Goal: Task Accomplishment & Management: Use online tool/utility

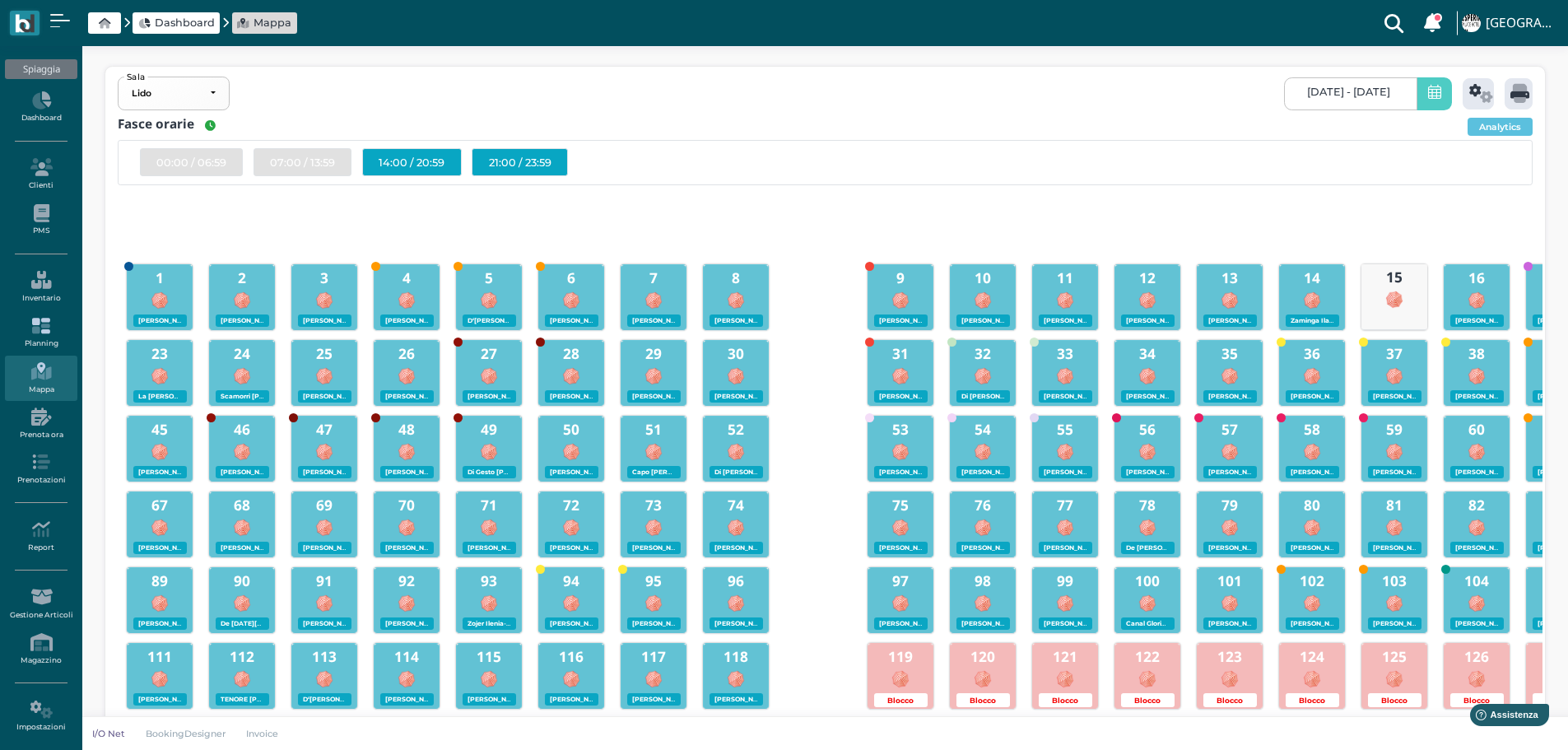
click at [36, 333] on icon at bounding box center [41, 326] width 71 height 18
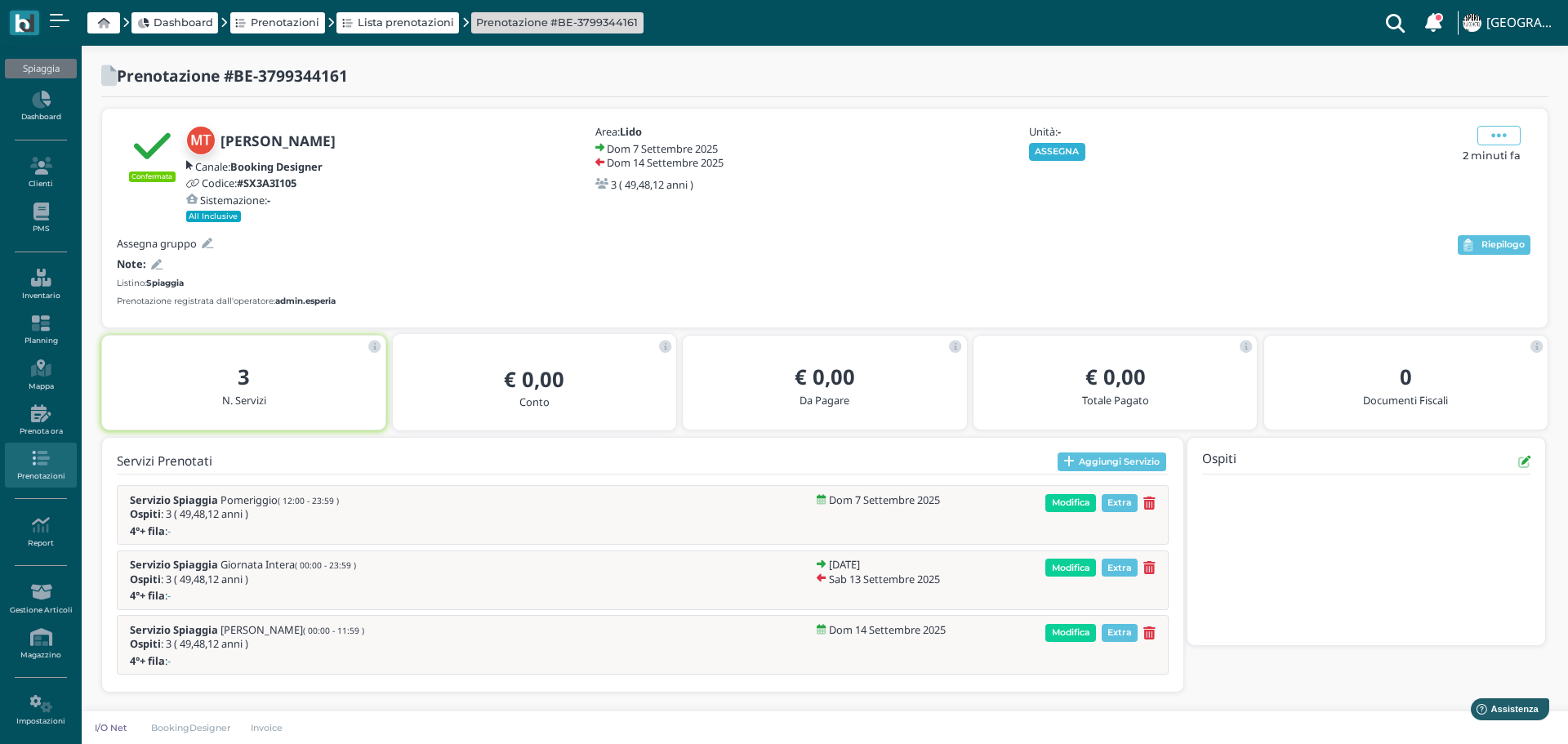
click at [1068, 146] on button "ASSEGNA" at bounding box center [1057, 151] width 56 height 18
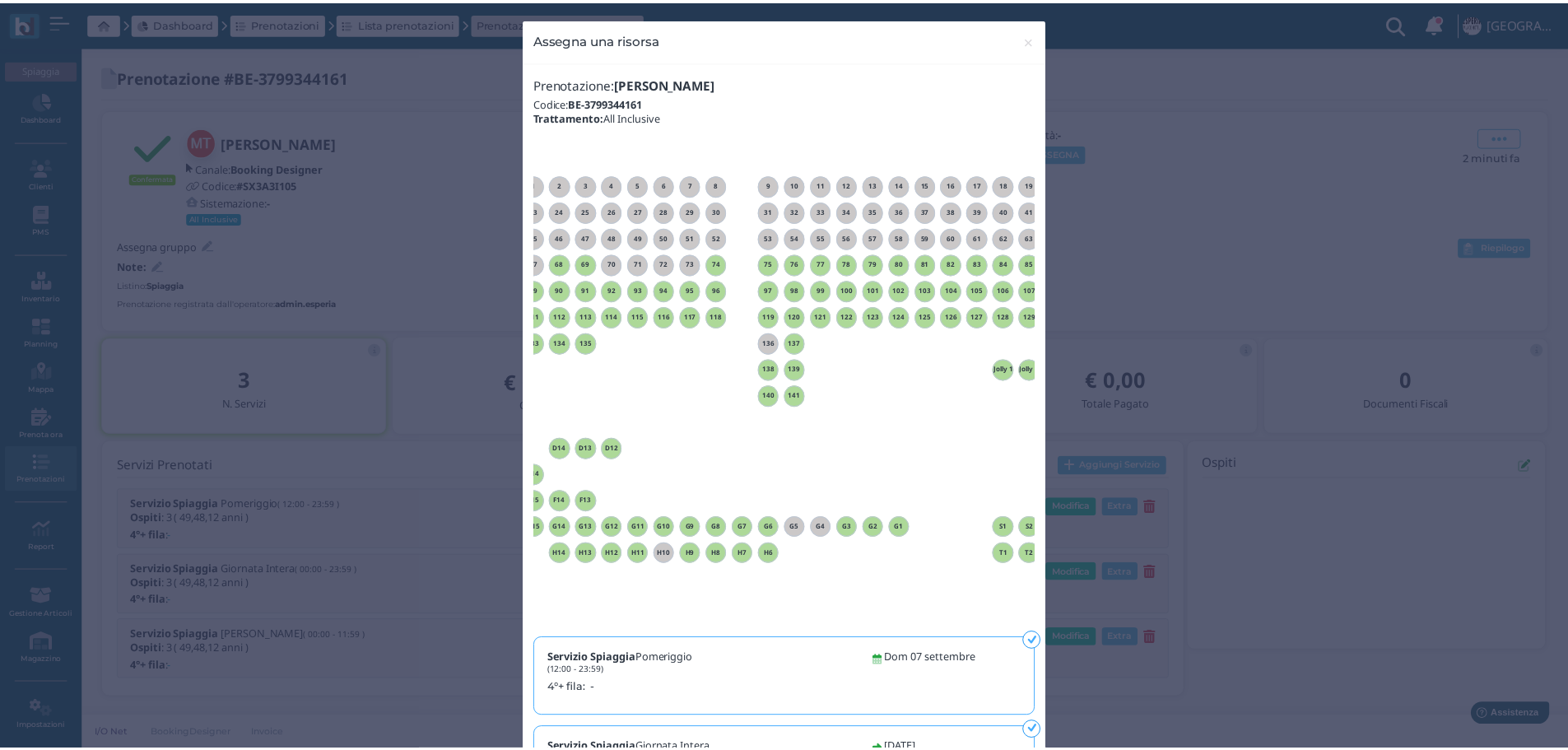
scroll to position [0, 149]
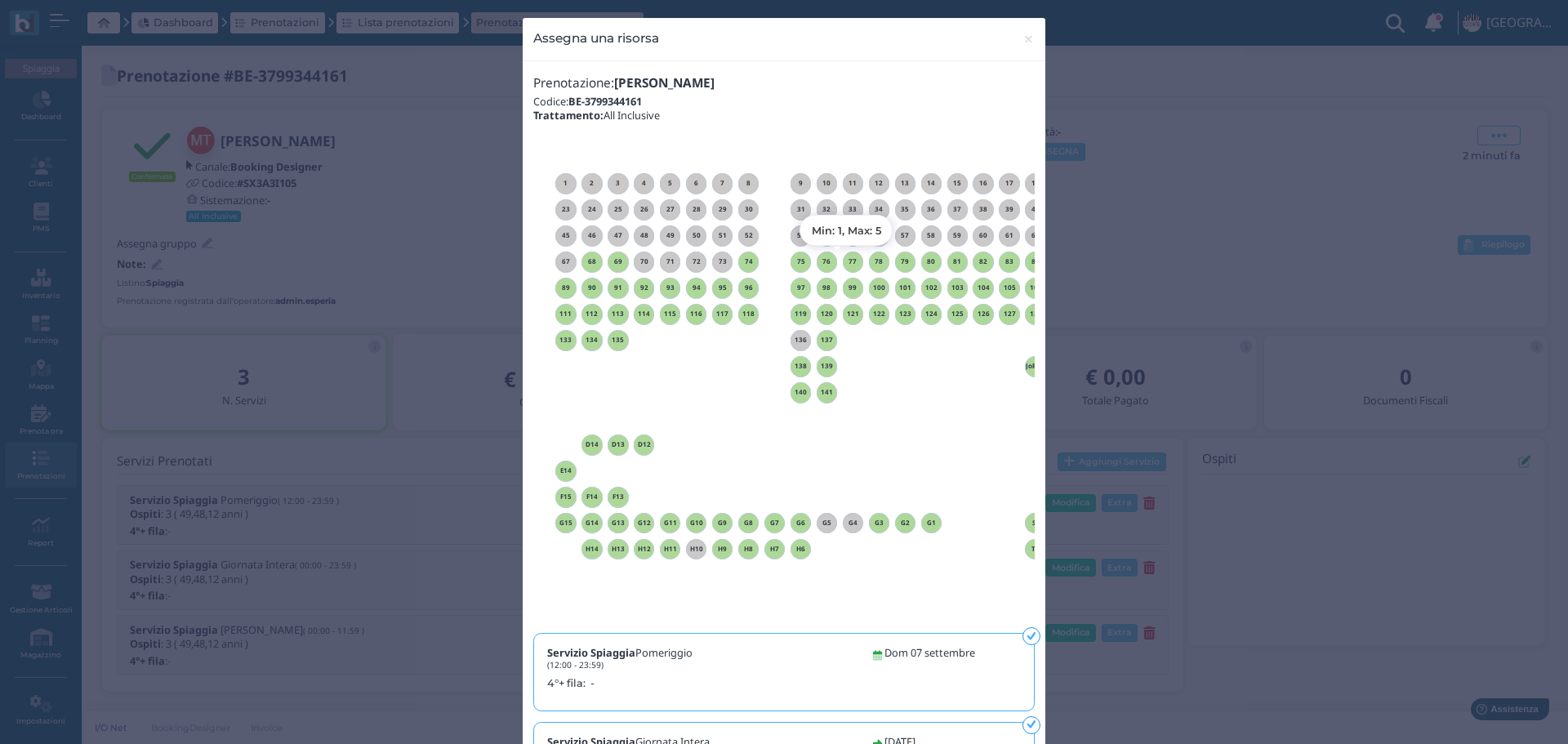
click at [843, 262] on h6 "77" at bounding box center [853, 262] width 21 height 8
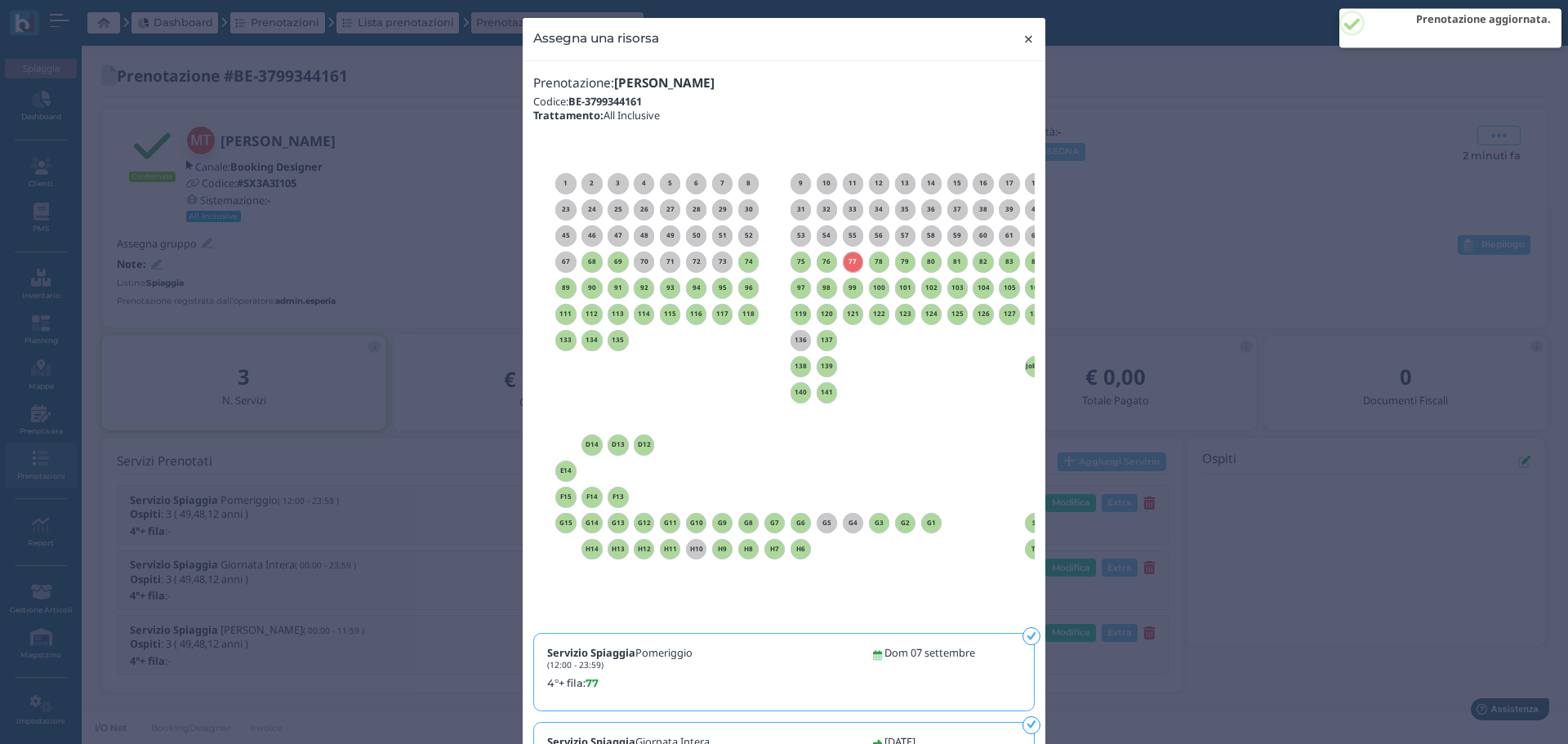
drag, startPoint x: 1024, startPoint y: 41, endPoint x: 1076, endPoint y: 50, distance: 52.8
click at [1025, 40] on span "×" at bounding box center [1028, 39] width 13 height 21
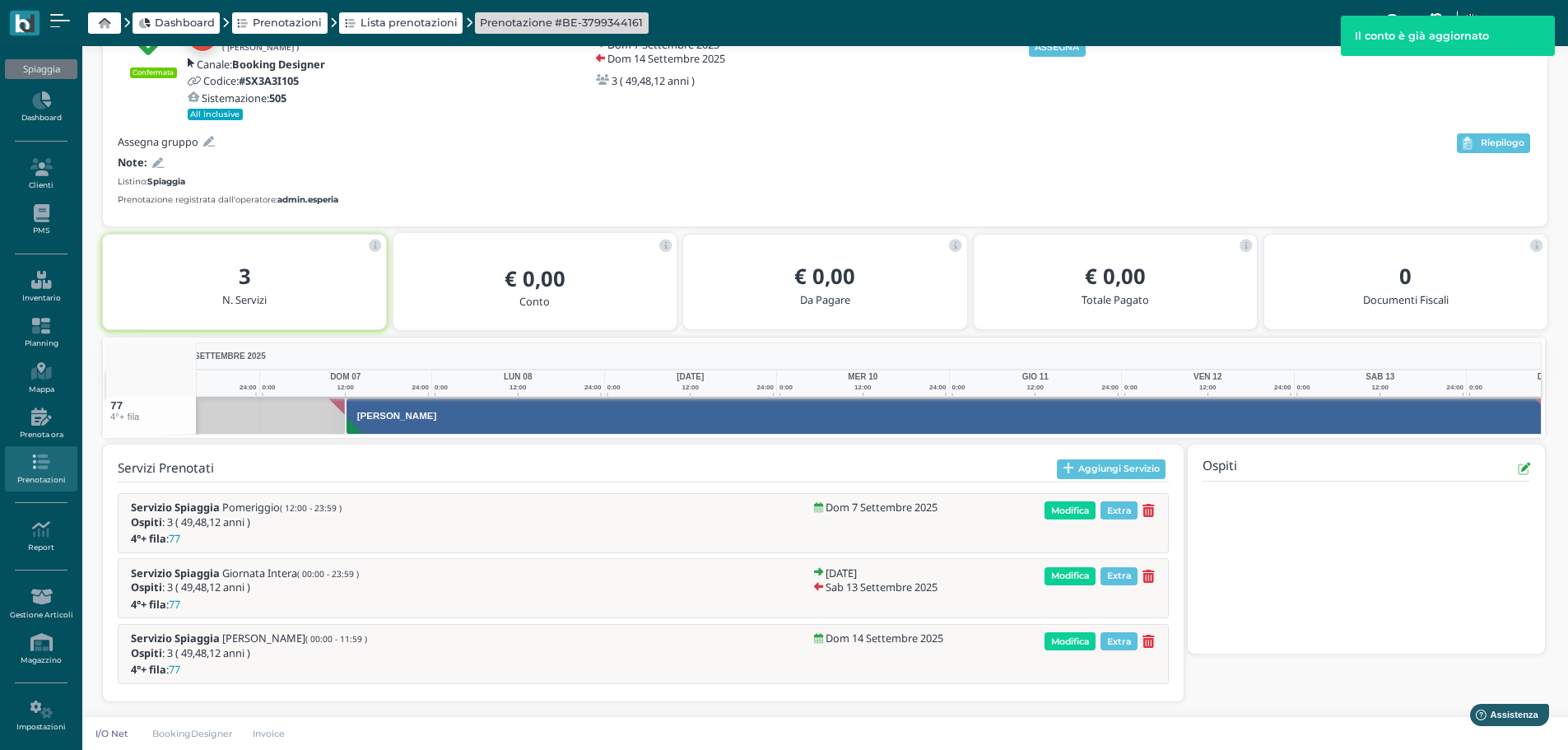
scroll to position [0, 120]
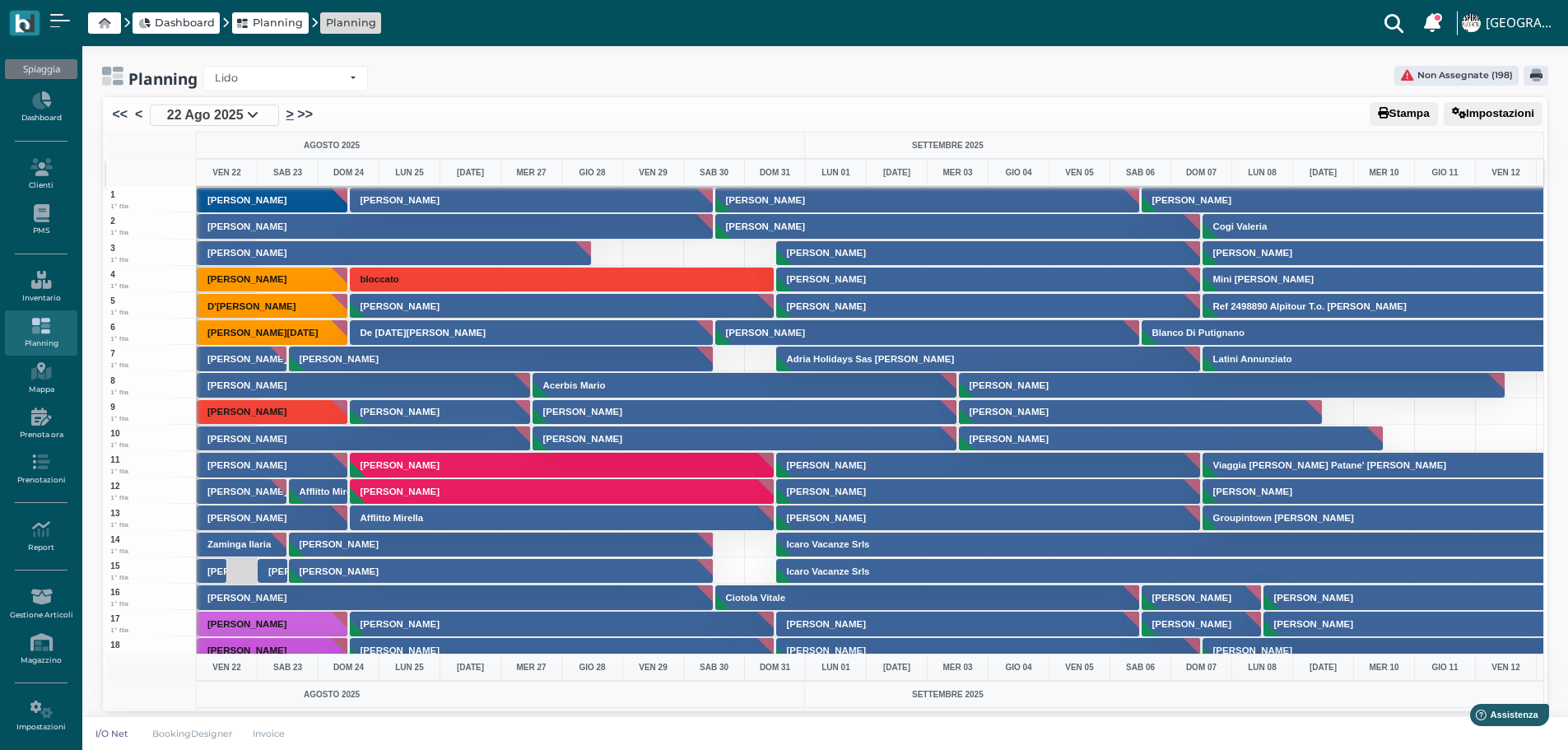
click at [289, 112] on link ">" at bounding box center [290, 114] width 8 height 20
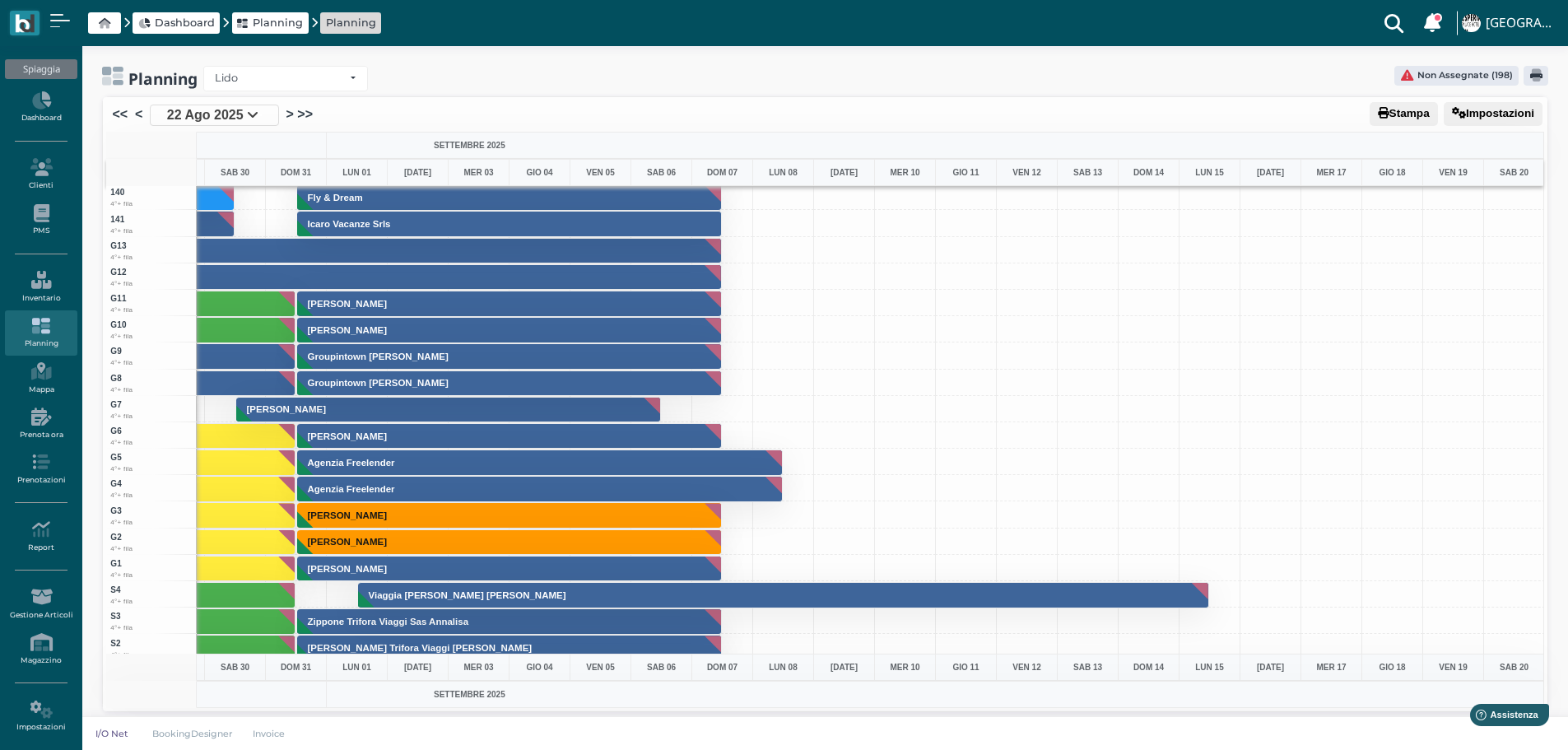
scroll to position [3870, 479]
